Goal: Check status

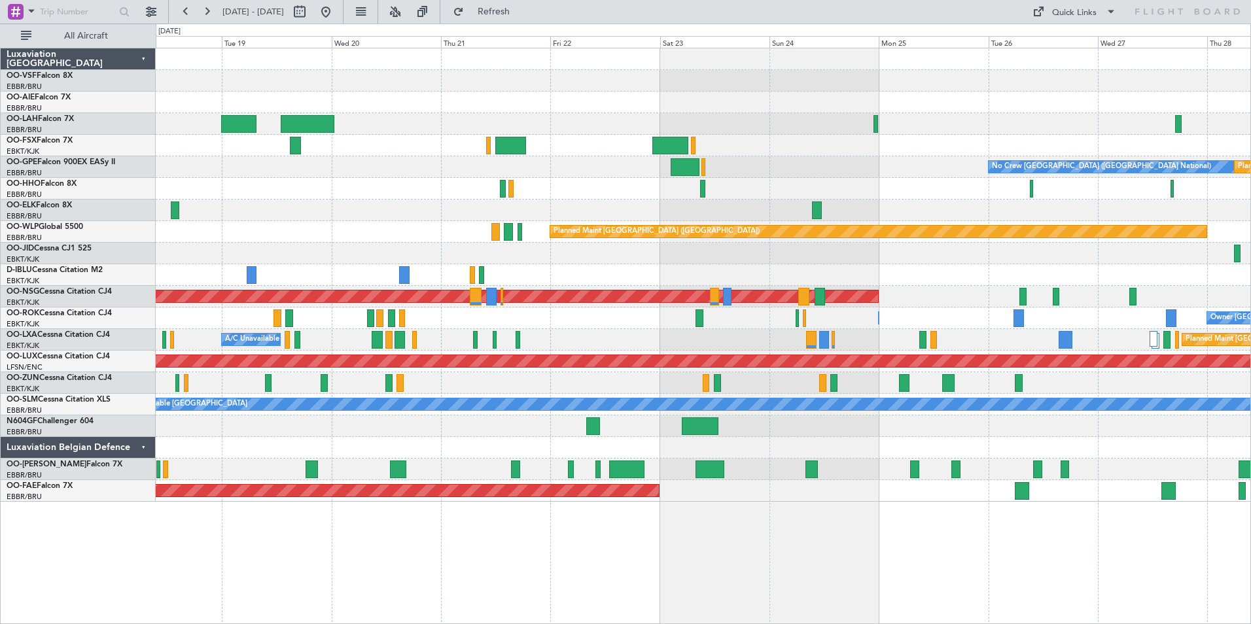
click at [884, 268] on div at bounding box center [703, 275] width 1095 height 22
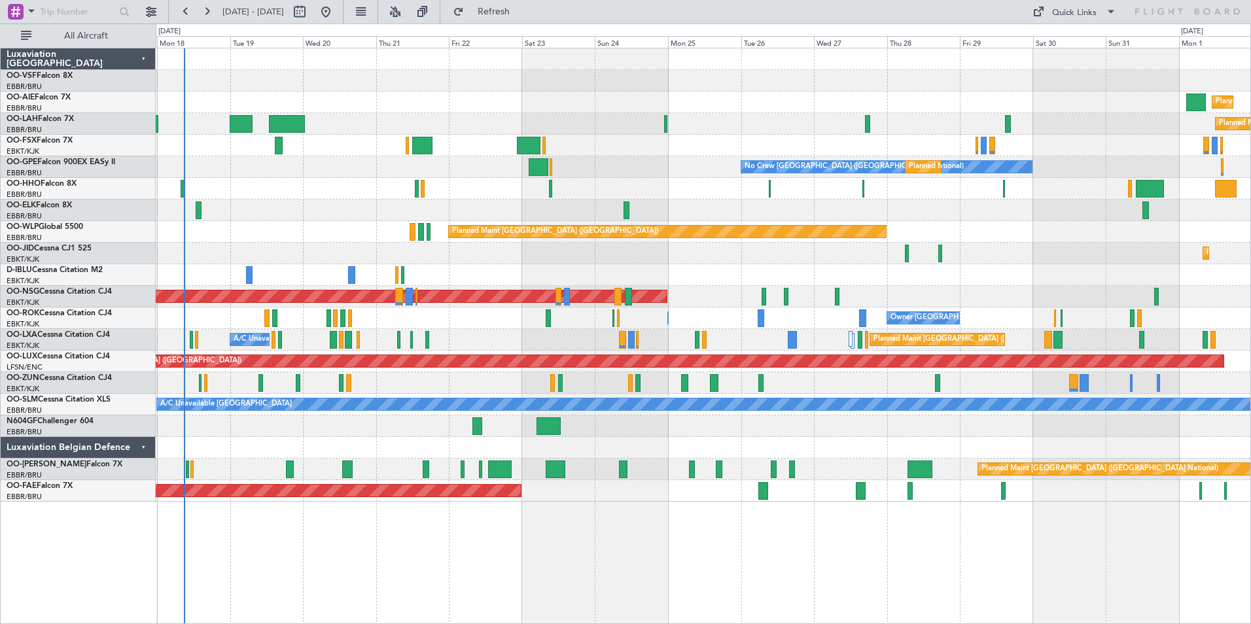
click at [931, 293] on div "Planned Maint [GEOGRAPHIC_DATA] ([GEOGRAPHIC_DATA]) Planned [GEOGRAPHIC_DATA][P…" at bounding box center [703, 275] width 1095 height 454
click at [210, 12] on button at bounding box center [206, 11] width 21 height 21
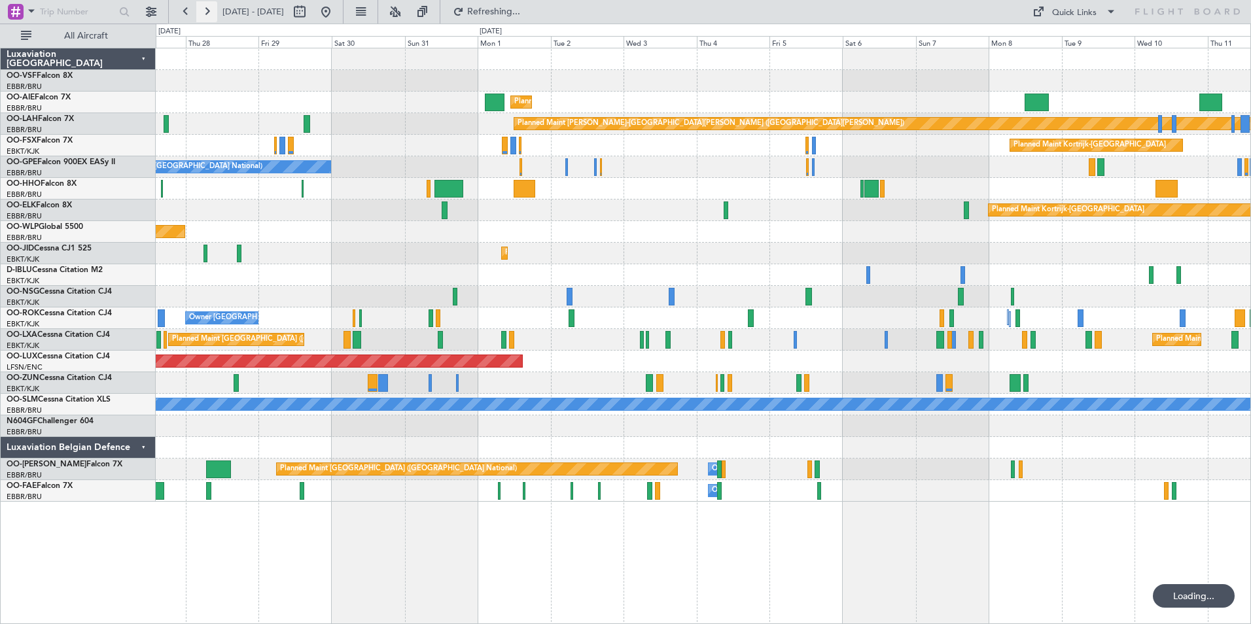
click at [210, 12] on button at bounding box center [206, 11] width 21 height 21
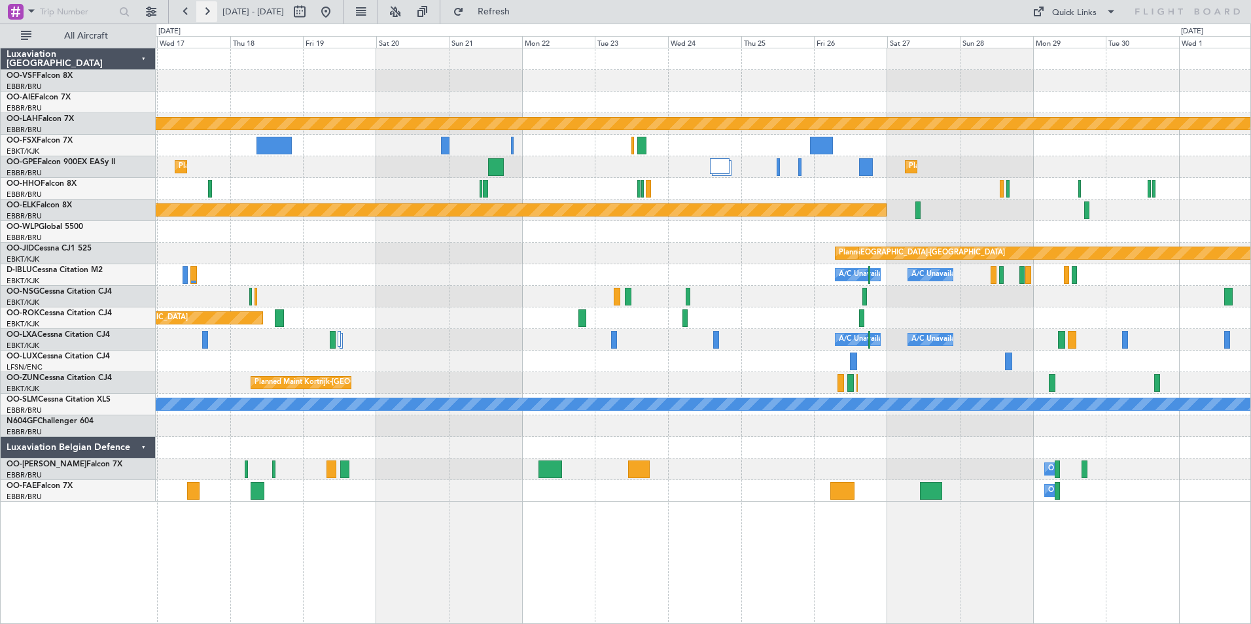
click at [210, 12] on button at bounding box center [206, 11] width 21 height 21
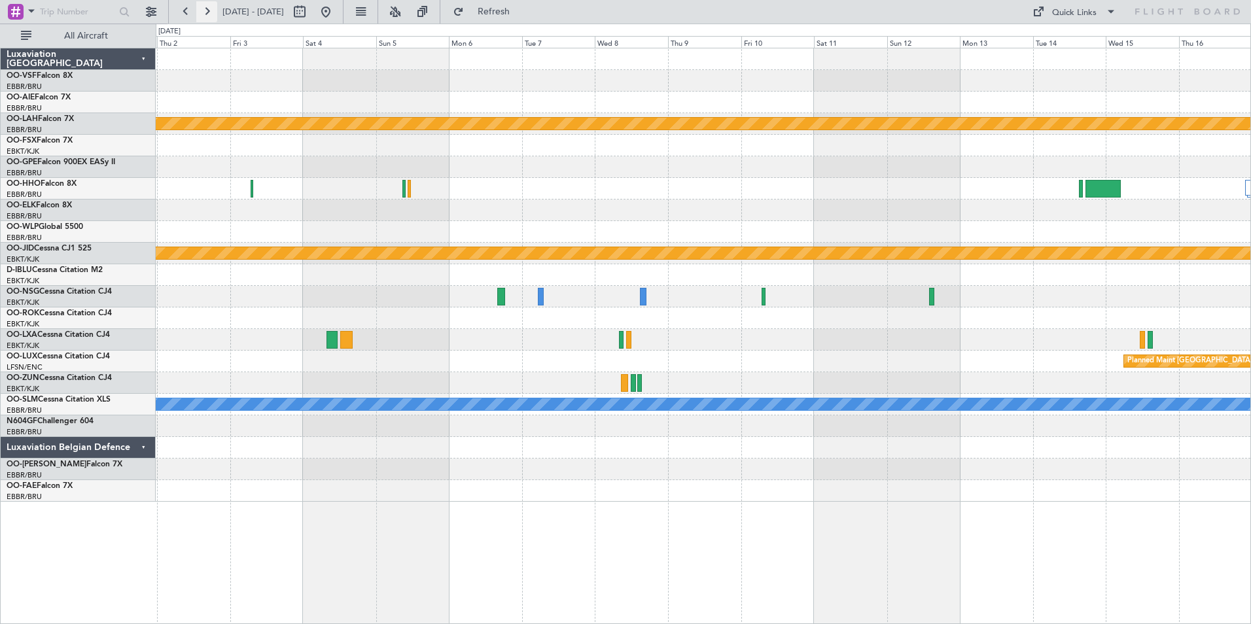
click at [210, 12] on button at bounding box center [206, 11] width 21 height 21
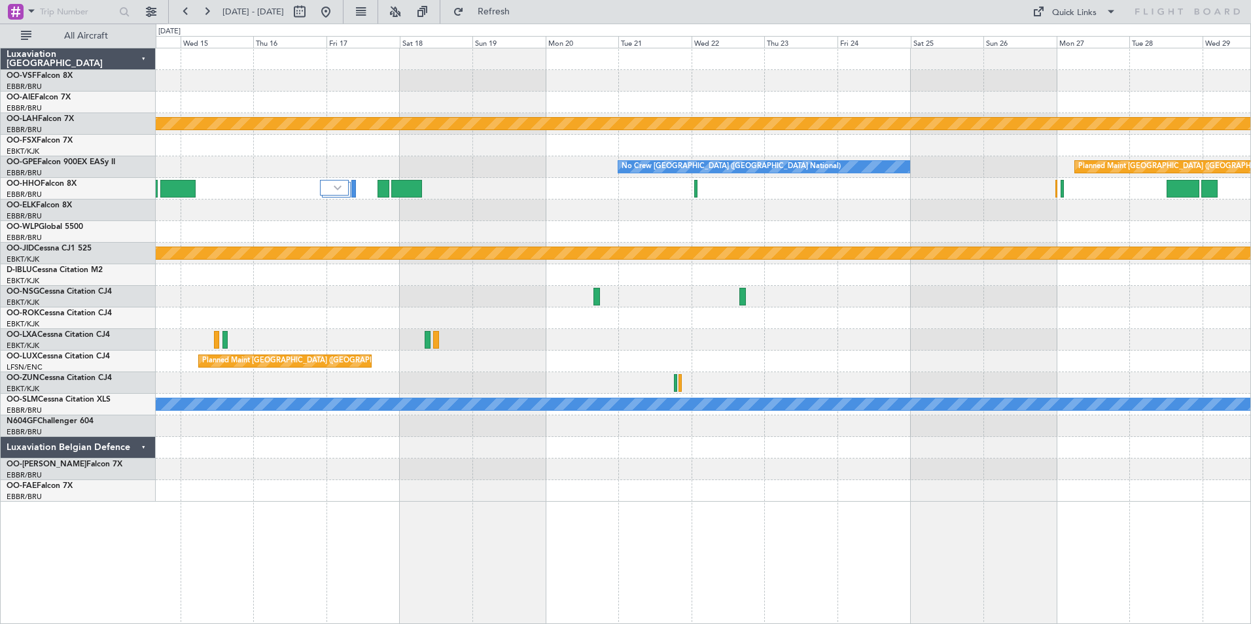
click at [380, 109] on div at bounding box center [703, 103] width 1095 height 22
click at [342, 101] on div at bounding box center [703, 103] width 1095 height 22
click at [33, 96] on span "OO-AIE" at bounding box center [21, 98] width 28 height 8
click at [522, 13] on span "Refresh" at bounding box center [494, 11] width 55 height 9
